Goal: Check status: Check status

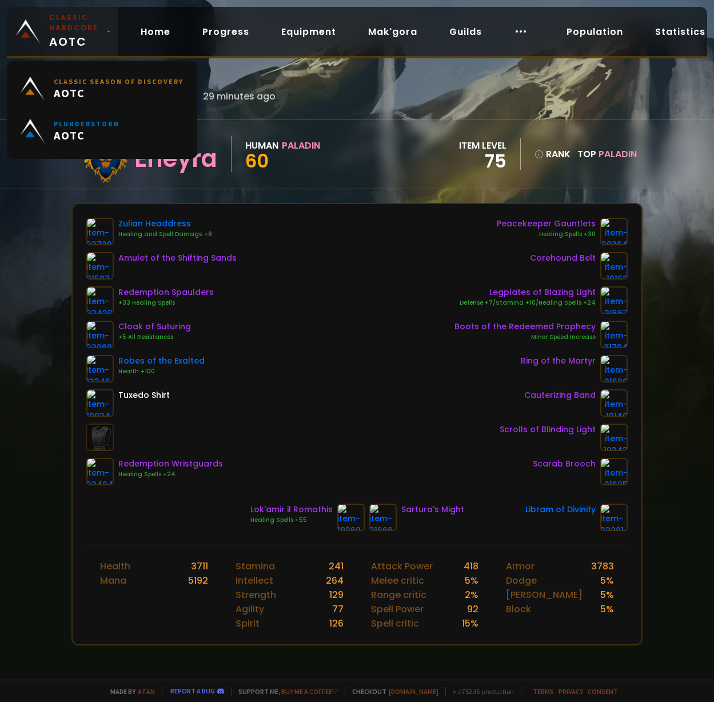
click at [61, 19] on small "Classic Hardcore" at bounding box center [75, 23] width 53 height 21
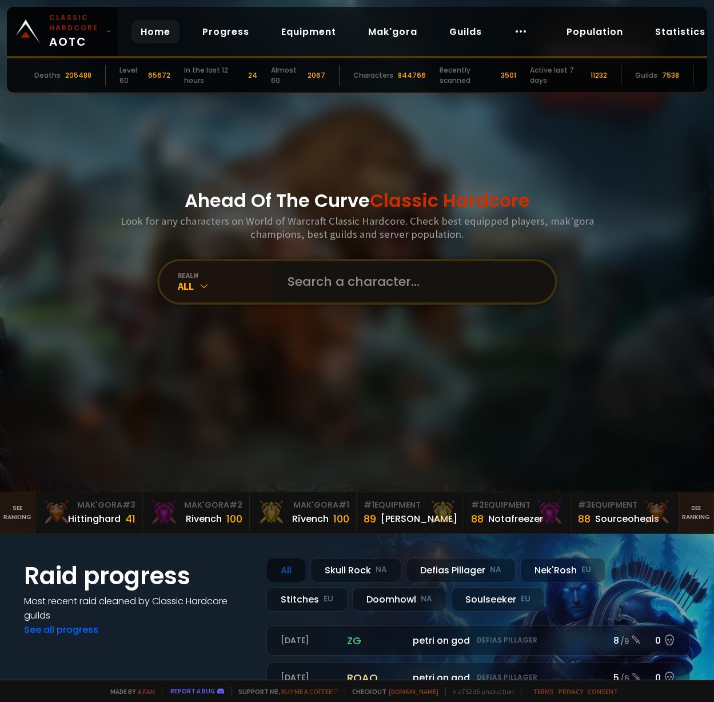
click at [356, 287] on input "text" at bounding box center [411, 281] width 261 height 41
type input "k"
type input "bruletova"
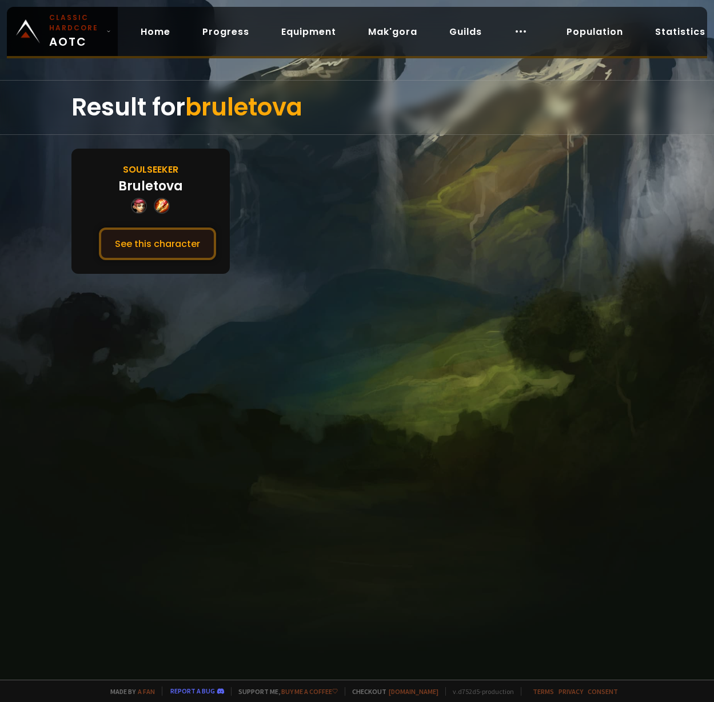
click at [175, 243] on button "See this character" at bounding box center [157, 243] width 117 height 33
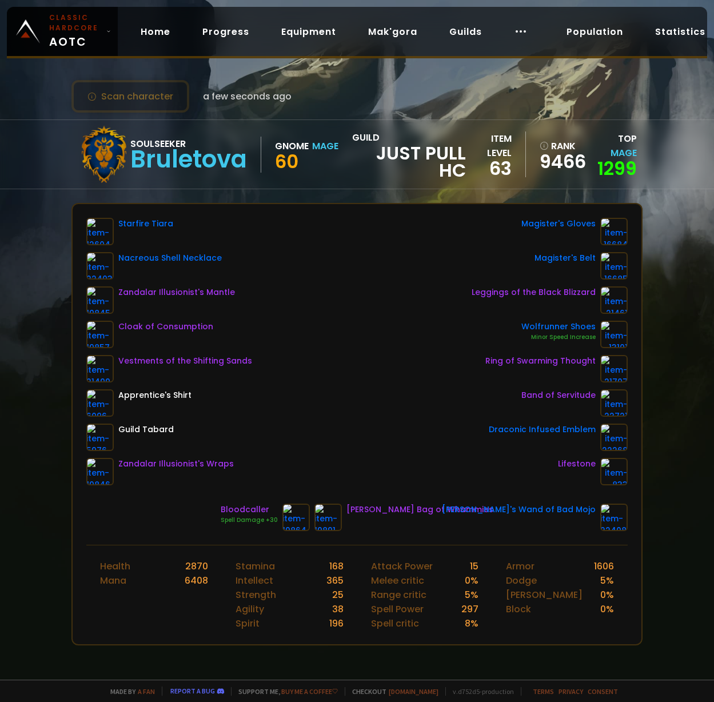
click at [47, 203] on div "Scan character a few seconds ago Soulseeker Bruletova Gnome Mage 60 guild Just …" at bounding box center [357, 340] width 714 height 680
